Goal: Task Accomplishment & Management: Use online tool/utility

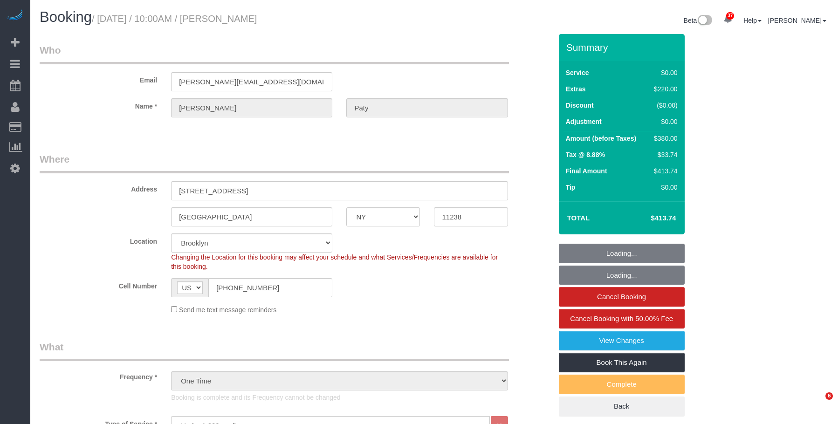
select select "NY"
select select "1"
select select "spot1"
select select "number:89"
select select "number:90"
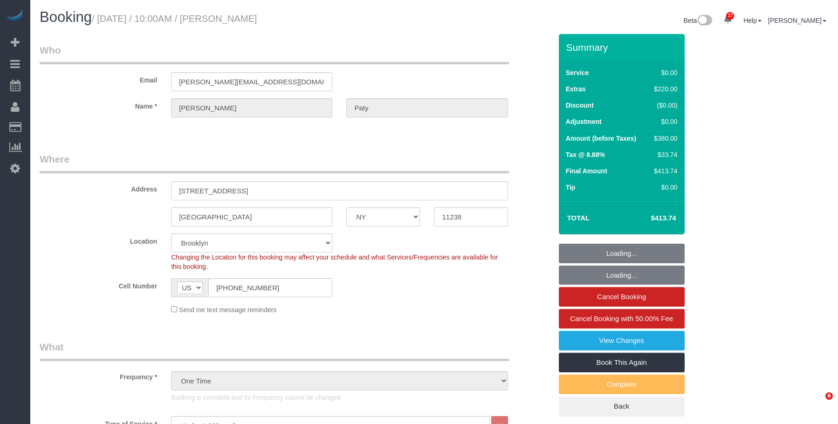
select select "number:15"
select select "number:5"
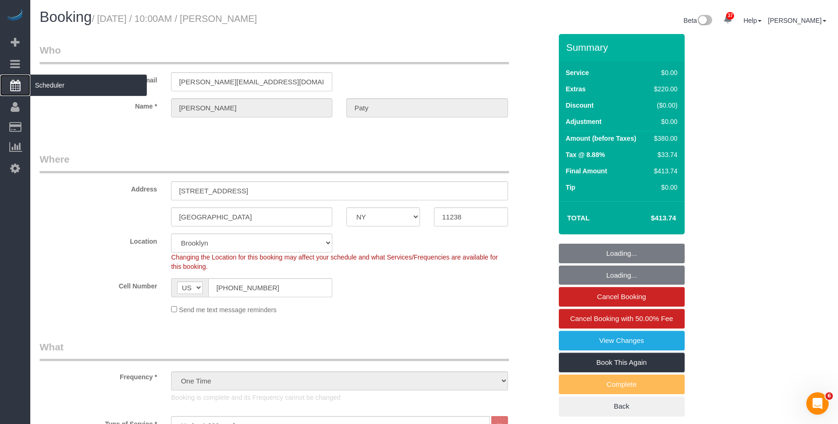
select select "1"
click at [69, 83] on span "Scheduler" at bounding box center [88, 85] width 117 height 21
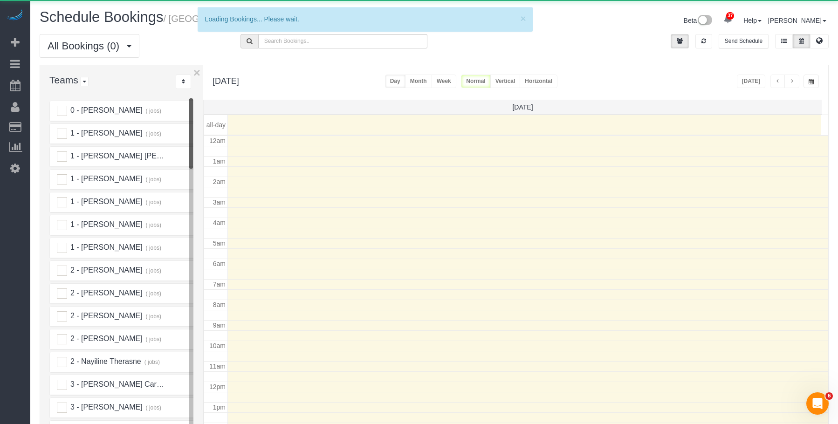
scroll to position [124, 0]
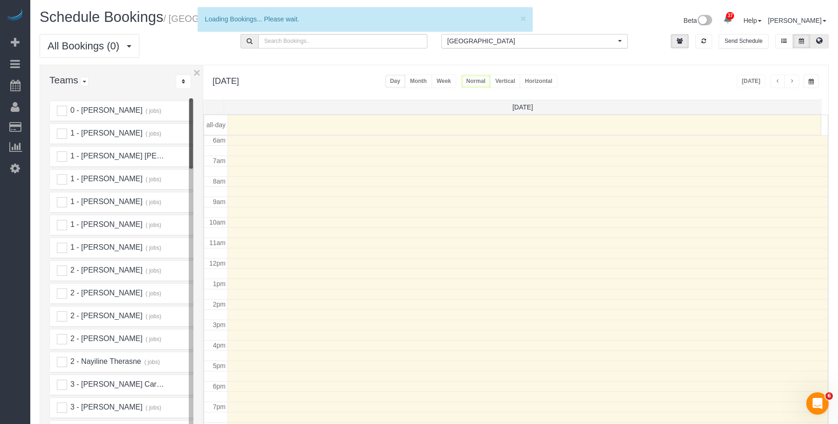
click at [821, 39] on icon at bounding box center [819, 41] width 7 height 6
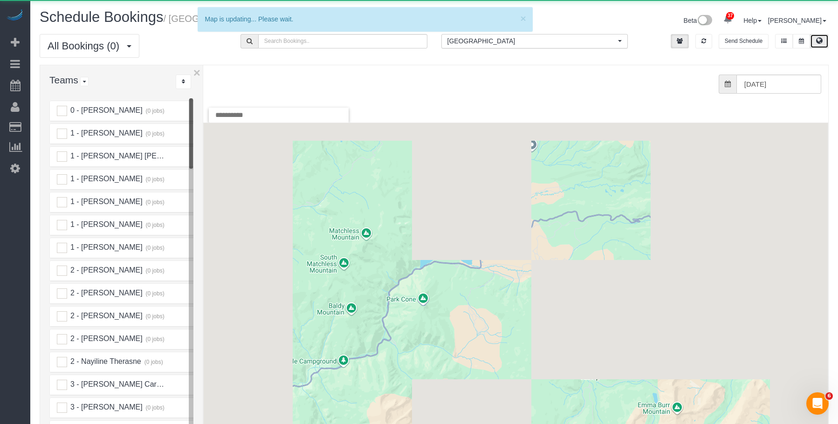
click at [583, 38] on span "[GEOGRAPHIC_DATA]" at bounding box center [532, 40] width 169 height 9
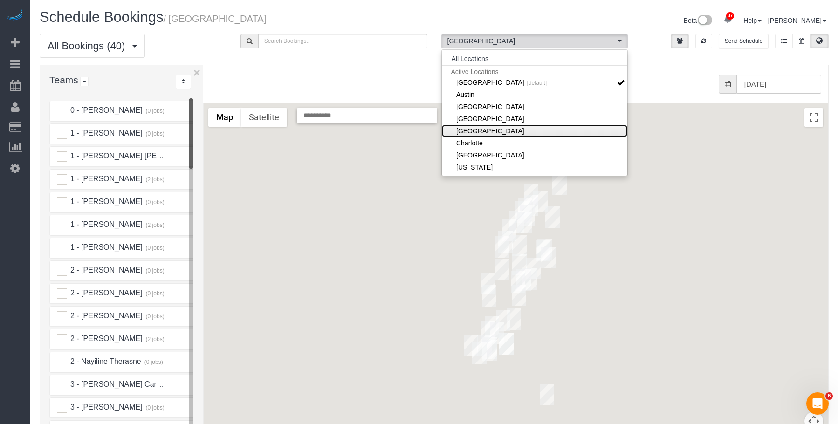
click at [511, 131] on link "[GEOGRAPHIC_DATA]" at bounding box center [535, 131] width 186 height 12
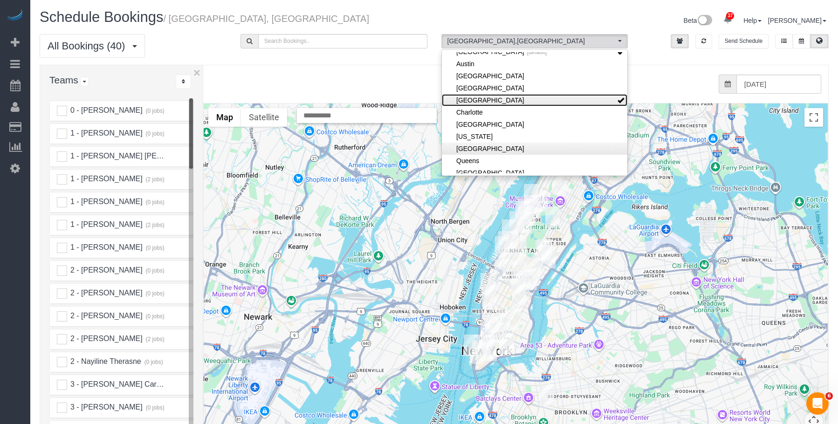
scroll to position [47, 0]
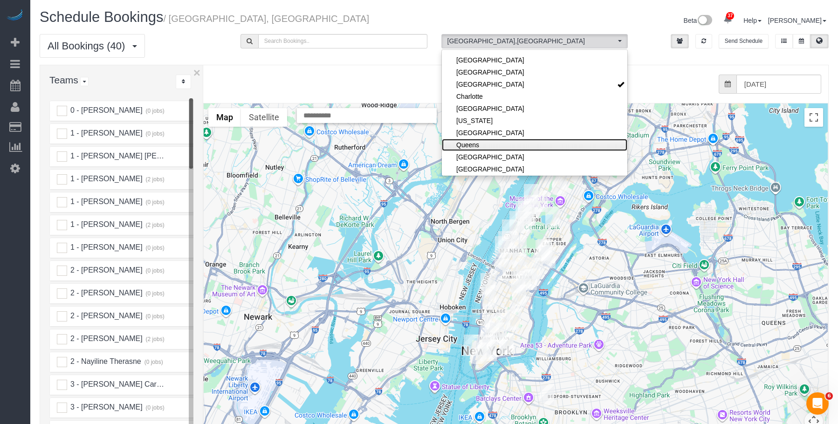
click at [500, 145] on link "Queens" at bounding box center [535, 145] width 186 height 12
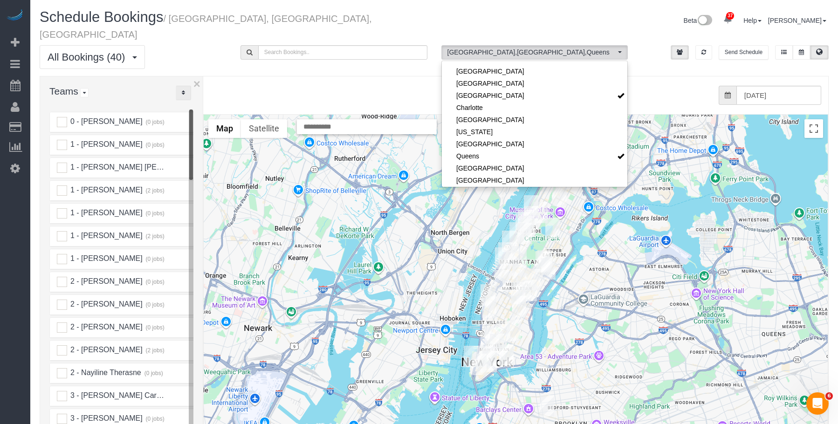
click at [178, 86] on button "..." at bounding box center [183, 93] width 15 height 14
click at [198, 116] on link "A-Z" at bounding box center [213, 122] width 74 height 12
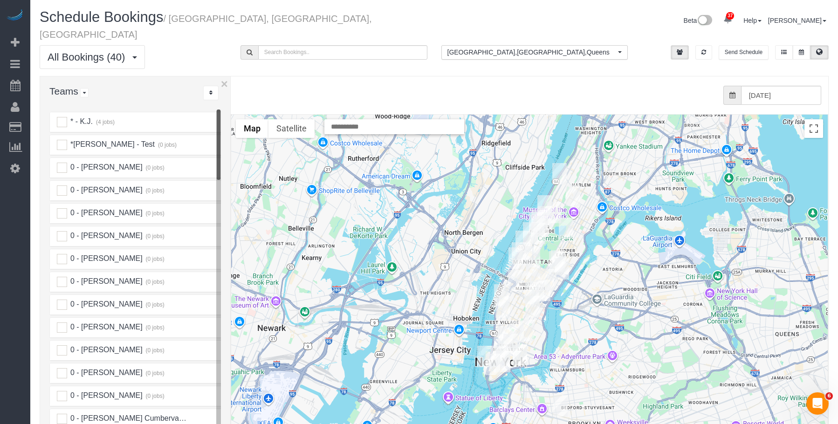
drag, startPoint x: 202, startPoint y: 90, endPoint x: 227, endPoint y: 90, distance: 24.7
click at [227, 90] on div "× Teams All Teams All Active Teams Active Teams For Location(s) Rating A-Z * - …" at bounding box center [434, 286] width 789 height 420
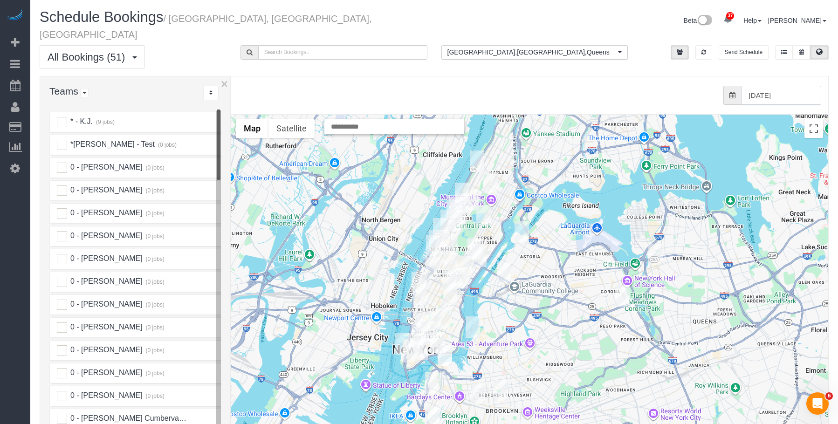
click at [767, 86] on input "[DATE]" at bounding box center [781, 95] width 80 height 19
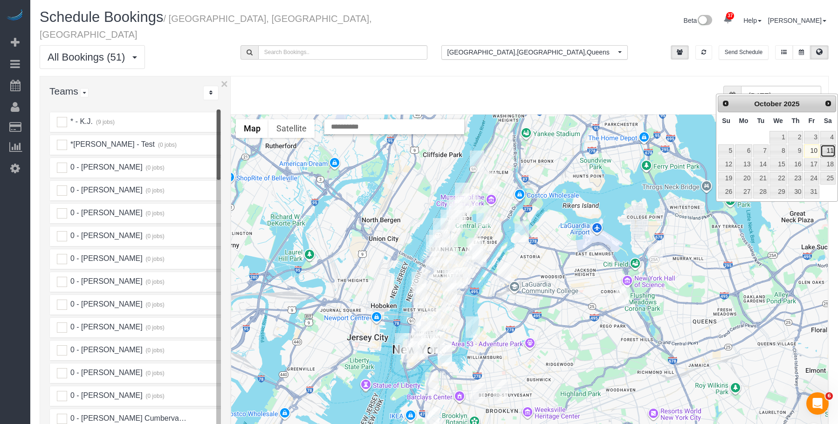
click at [828, 151] on link "11" at bounding box center [827, 151] width 15 height 13
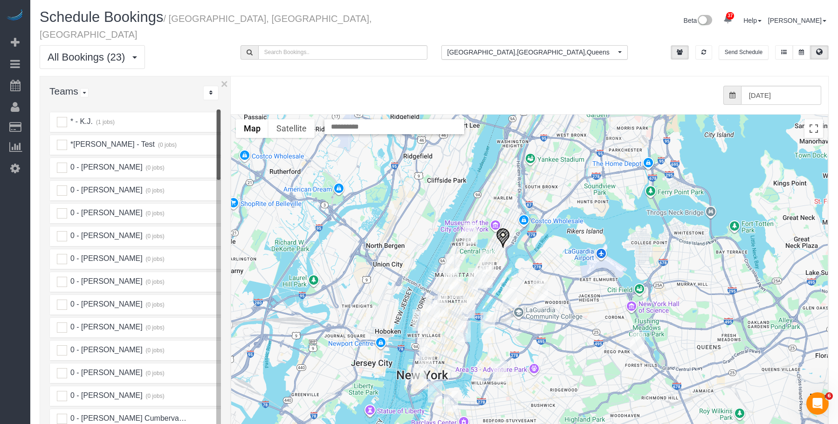
click at [505, 228] on img "10/11/2025 11:00AM - Penny Hung - 302 E 96th Street, 1402, New York, NY 10128" at bounding box center [503, 238] width 14 height 21
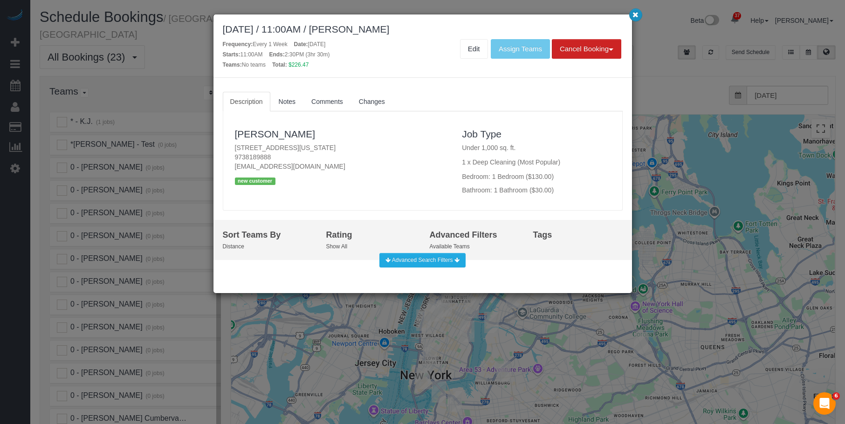
click at [637, 15] on icon "button" at bounding box center [636, 15] width 6 height 6
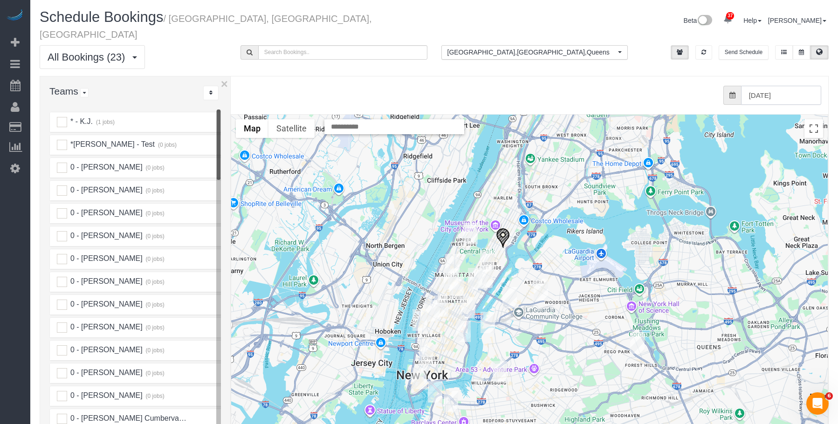
click at [773, 86] on input "[DATE]" at bounding box center [781, 95] width 80 height 19
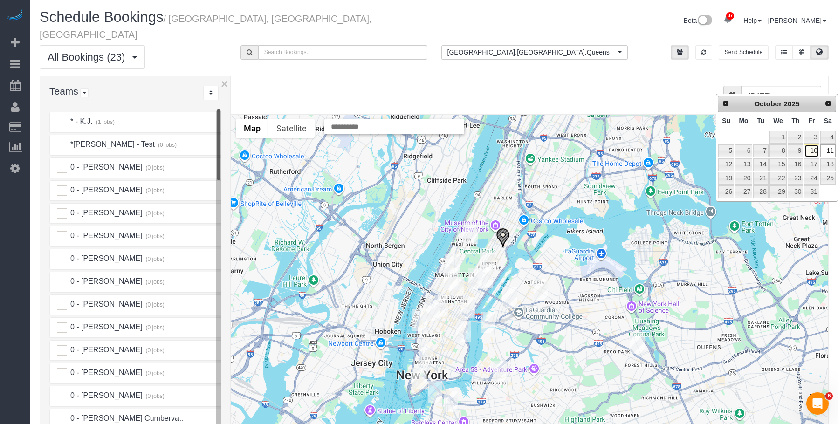
click at [813, 150] on link "10" at bounding box center [811, 151] width 15 height 13
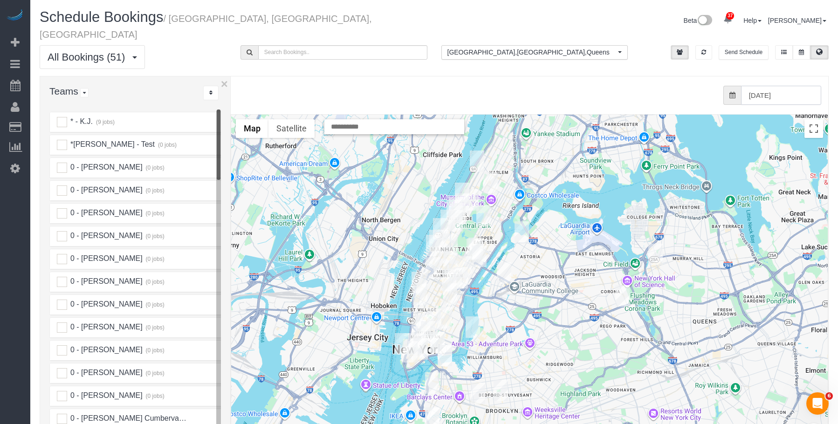
click at [773, 86] on input "[DATE]" at bounding box center [781, 95] width 80 height 19
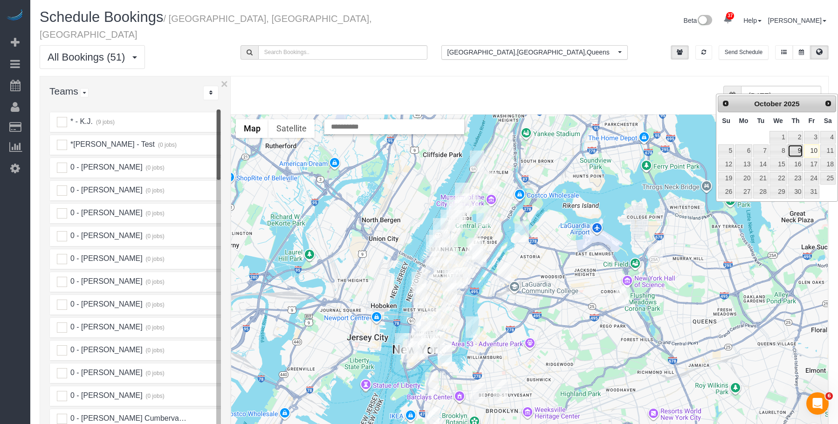
click at [799, 152] on link "9" at bounding box center [795, 151] width 15 height 13
type input "[DATE]"
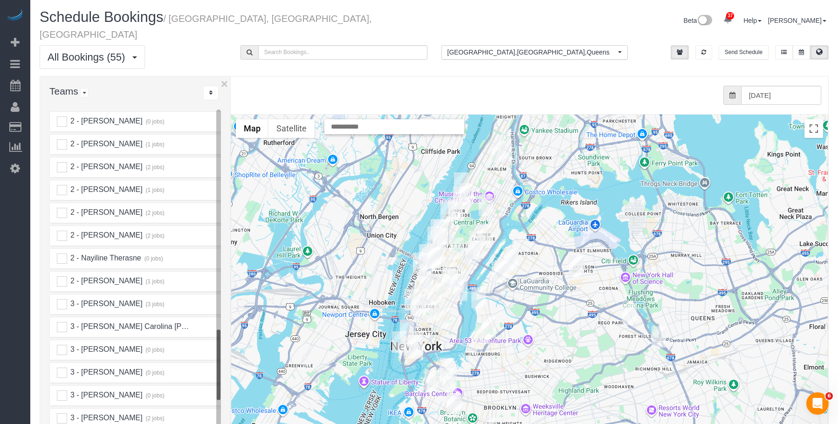
scroll to position [1305, 0]
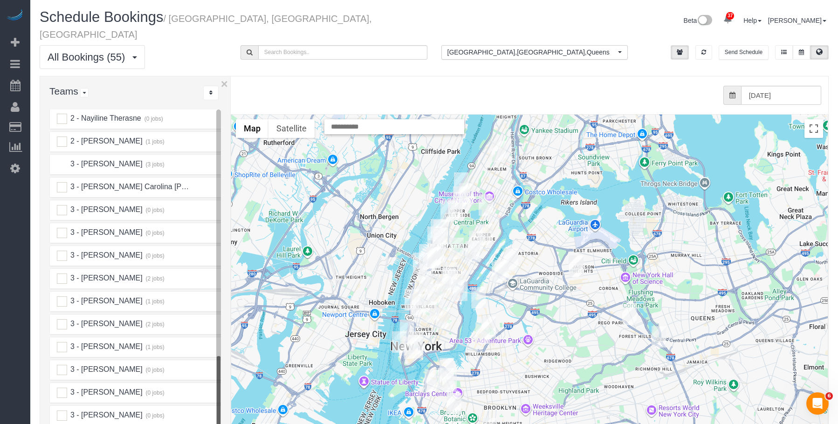
click at [62, 159] on ins at bounding box center [62, 164] width 10 height 10
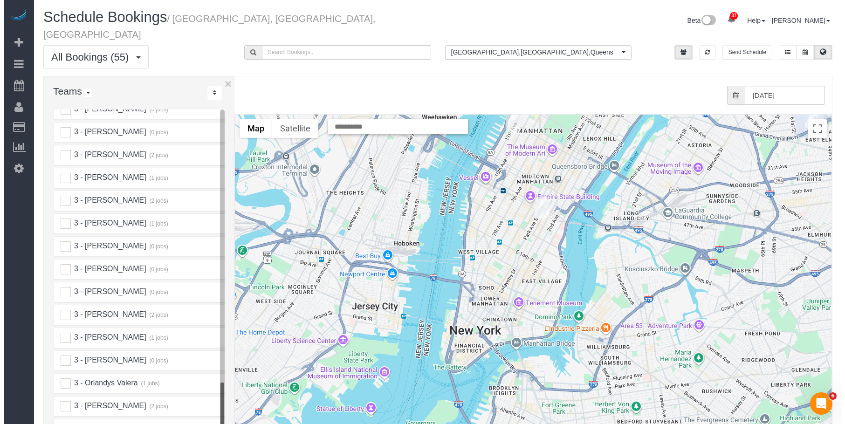
scroll to position [1445, 0]
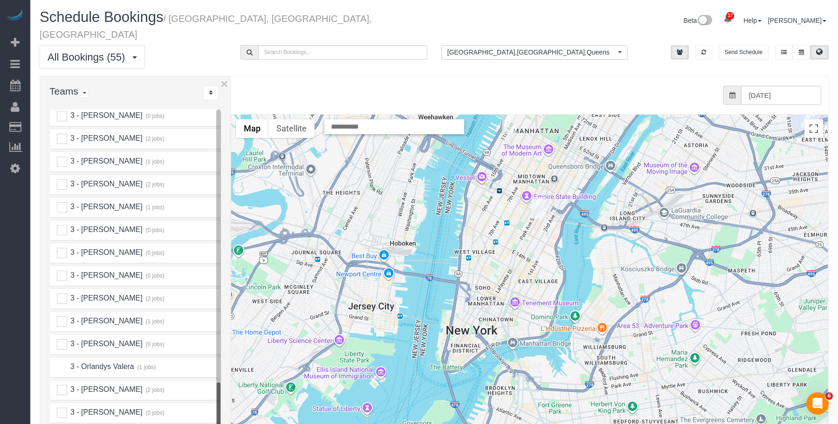
click at [62, 362] on ins at bounding box center [62, 367] width 10 height 10
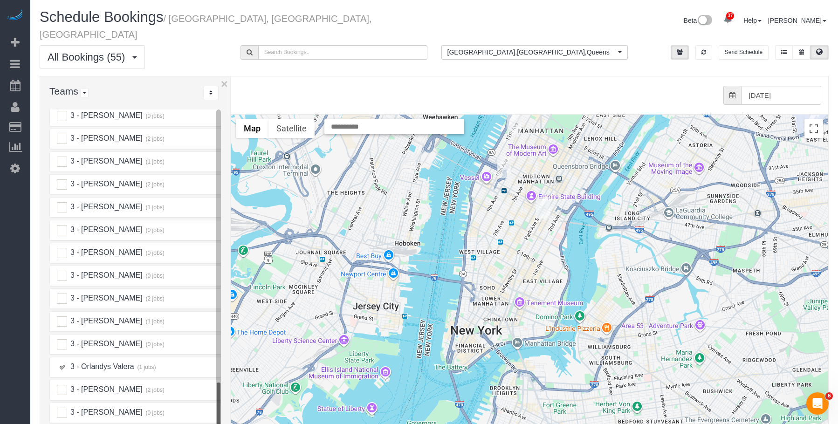
click at [501, 157] on img "10/09/2025 9:00AM - Eric Stolte (Calitre LLC) - 400 West 37th Street, Apt 14u, …" at bounding box center [504, 167] width 14 height 21
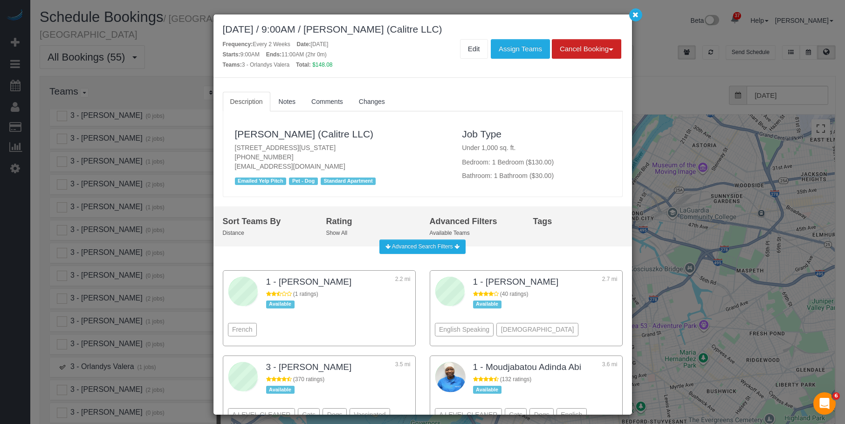
drag, startPoint x: 224, startPoint y: 146, endPoint x: 397, endPoint y: 146, distance: 172.5
click at [397, 146] on div "[PERSON_NAME] (Calitre LLC) [STREET_ADDRESS][US_STATE] [PHONE_NUMBER] [EMAIL_AD…" at bounding box center [422, 154] width 399 height 76
copy p "[STREET_ADDRESS][US_STATE]"
click at [636, 12] on icon "button" at bounding box center [636, 15] width 6 height 6
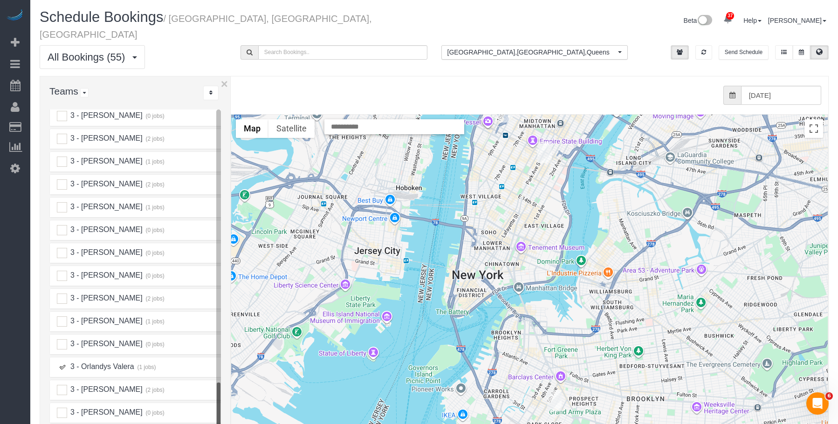
drag, startPoint x: 579, startPoint y: 393, endPoint x: 580, endPoint y: 337, distance: 55.5
click at [580, 337] on div at bounding box center [529, 301] width 597 height 372
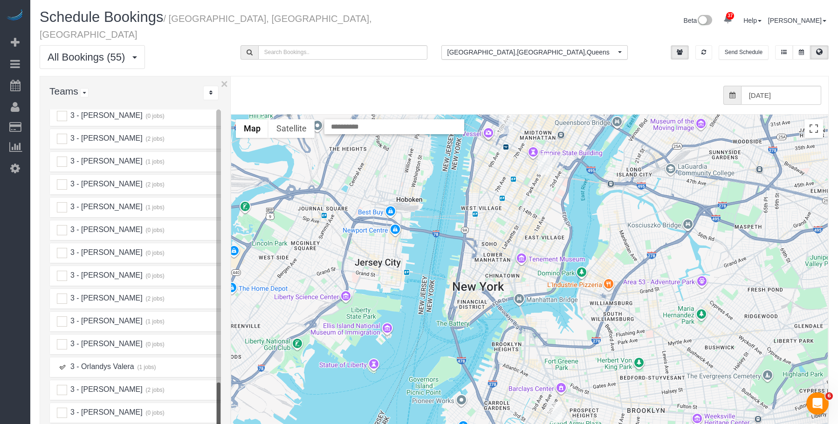
click at [558, 386] on div at bounding box center [529, 301] width 597 height 372
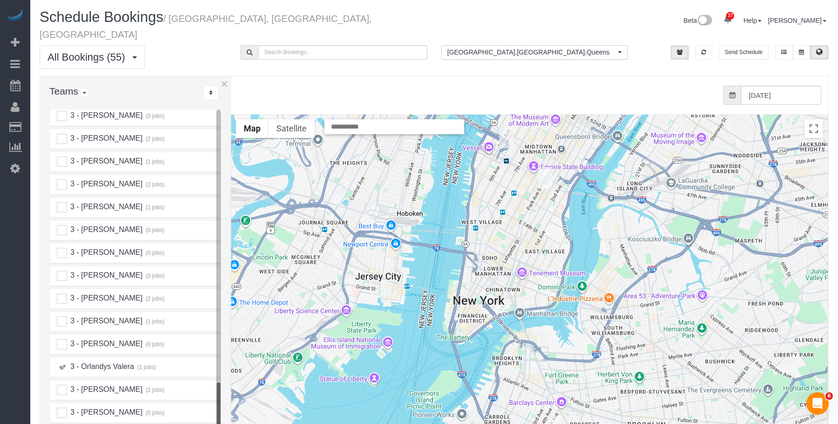
drag, startPoint x: 540, startPoint y: 393, endPoint x: 543, endPoint y: 360, distance: 33.6
click at [543, 360] on div at bounding box center [529, 301] width 597 height 372
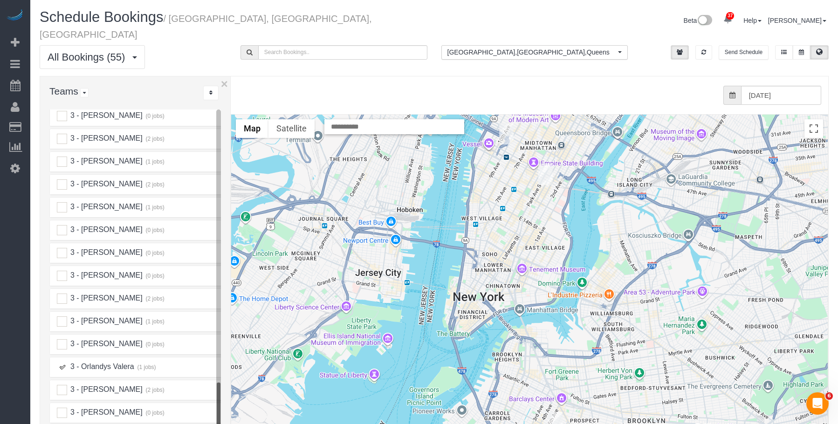
click at [554, 412] on img "10/09/2025 12:00PM - Ashlie Roberson (The Whitman and Roberson Team at The Agen…" at bounding box center [555, 422] width 14 height 21
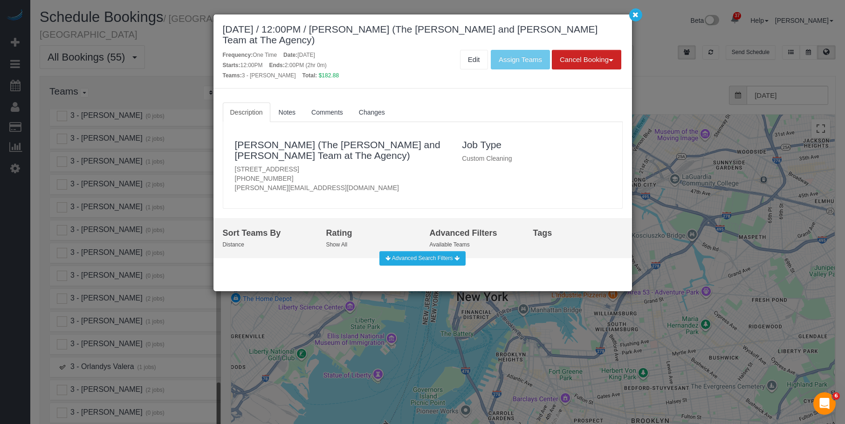
drag, startPoint x: 230, startPoint y: 166, endPoint x: 364, endPoint y: 171, distance: 133.4
click at [364, 171] on div "[PERSON_NAME] (The [PERSON_NAME] and [PERSON_NAME] Team at The Agency) [STREET_…" at bounding box center [341, 165] width 227 height 68
copy p "[STREET_ADDRESS]"
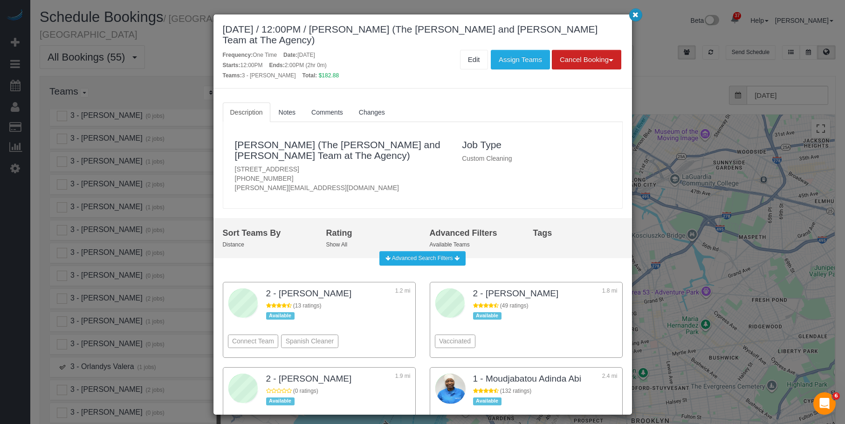
click at [635, 14] on icon "button" at bounding box center [636, 15] width 6 height 6
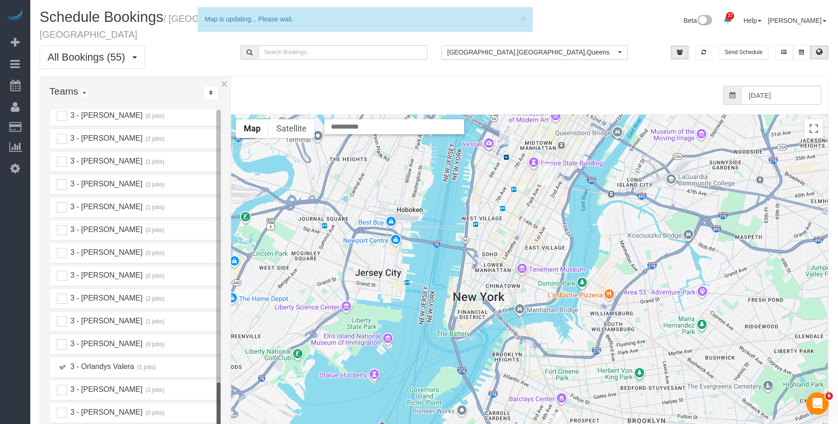
click at [547, 164] on img "10/09/2025 9:00AM - Elena Fan - 165 Lexington Avenue, Apt. 4a, New York, NY 100…" at bounding box center [545, 174] width 14 height 21
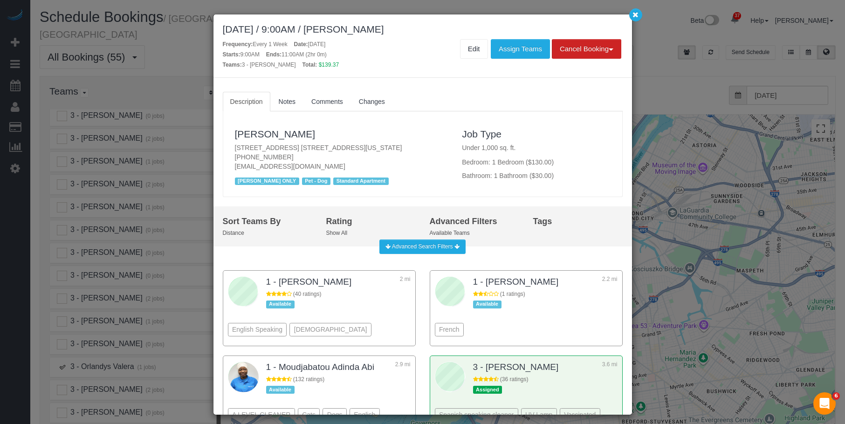
drag, startPoint x: 226, startPoint y: 146, endPoint x: 413, endPoint y: 145, distance: 187.4
click at [413, 145] on div "[PERSON_NAME] [STREET_ADDRESS] [STREET_ADDRESS][US_STATE] [PHONE_NUMBER] [EMAIL…" at bounding box center [422, 154] width 399 height 76
copy p "[STREET_ADDRESS] [STREET_ADDRESS][US_STATE]"
